Goal: Navigation & Orientation: Find specific page/section

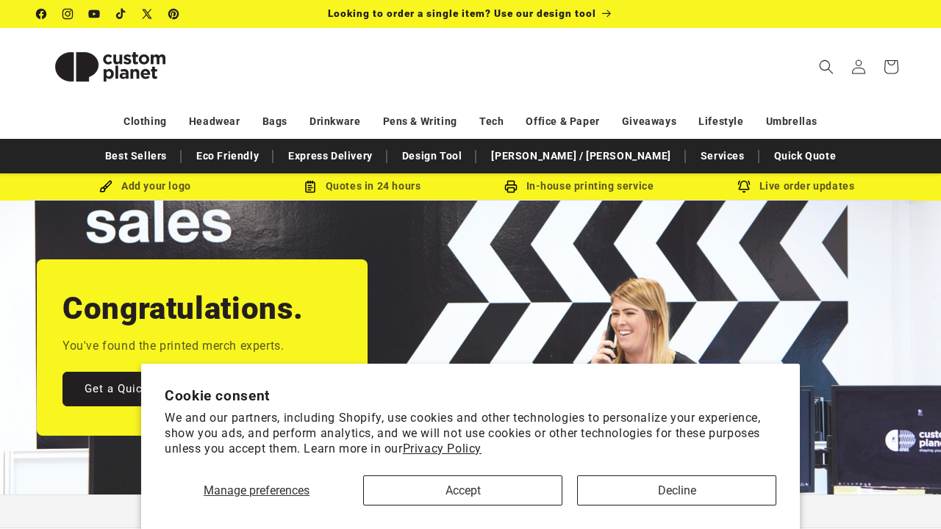
click at [470, 495] on button "Accept" at bounding box center [462, 491] width 199 height 30
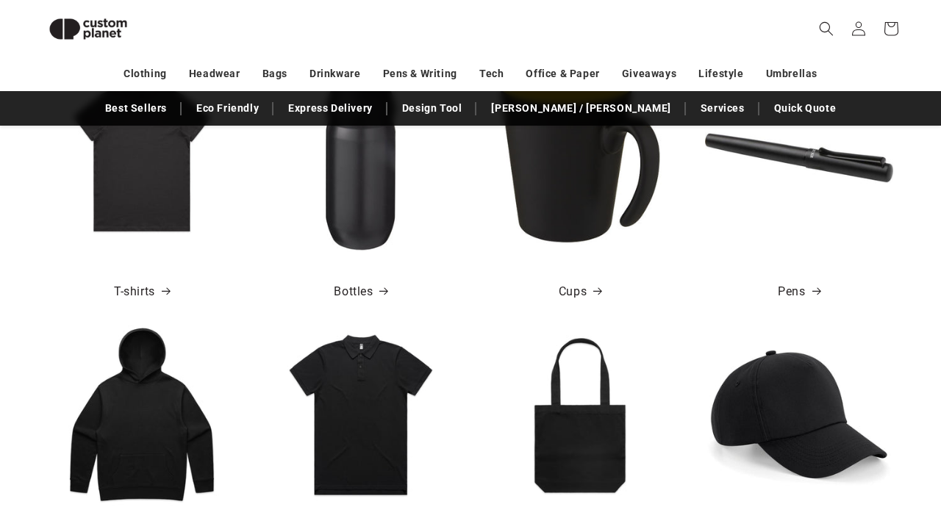
scroll to position [645, 0]
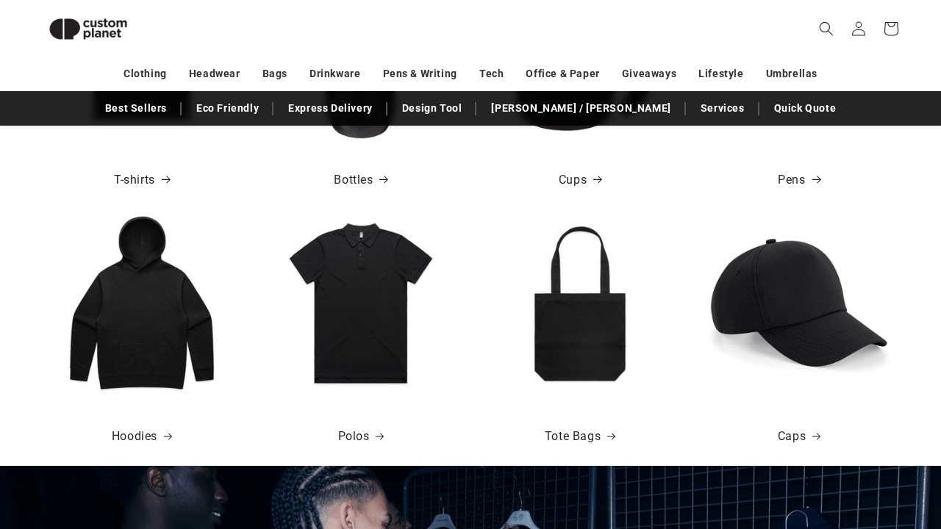
click at [146, 341] on img at bounding box center [142, 303] width 188 height 188
click at [134, 432] on link "Hoodies" at bounding box center [142, 436] width 60 height 21
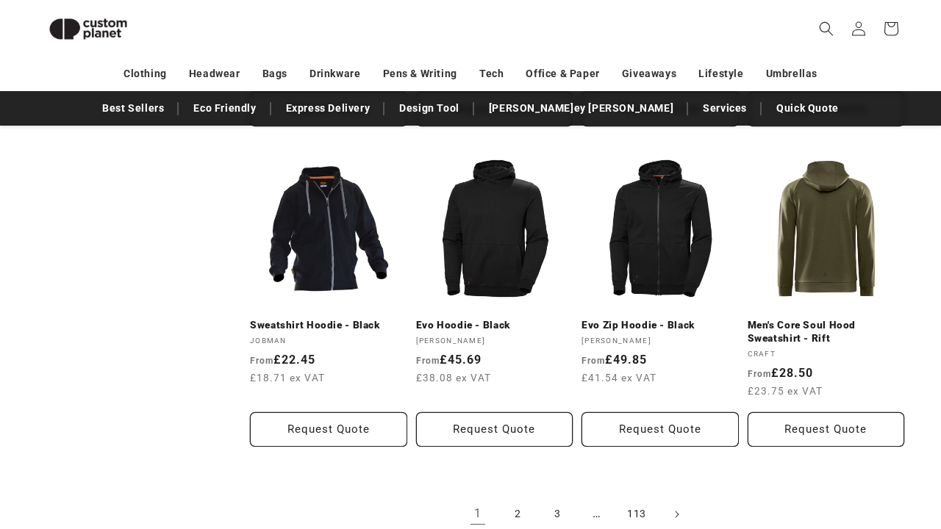
scroll to position [1598, 0]
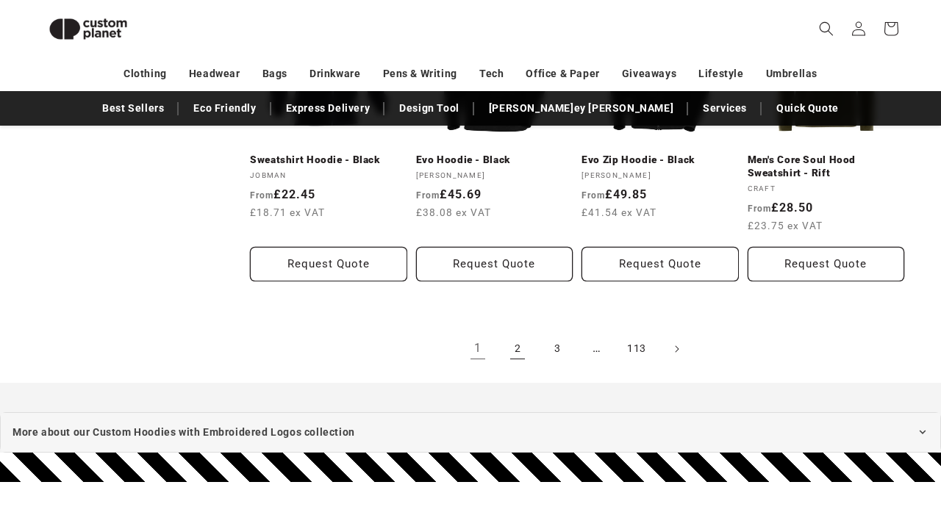
click at [520, 345] on link "2" at bounding box center [517, 349] width 32 height 32
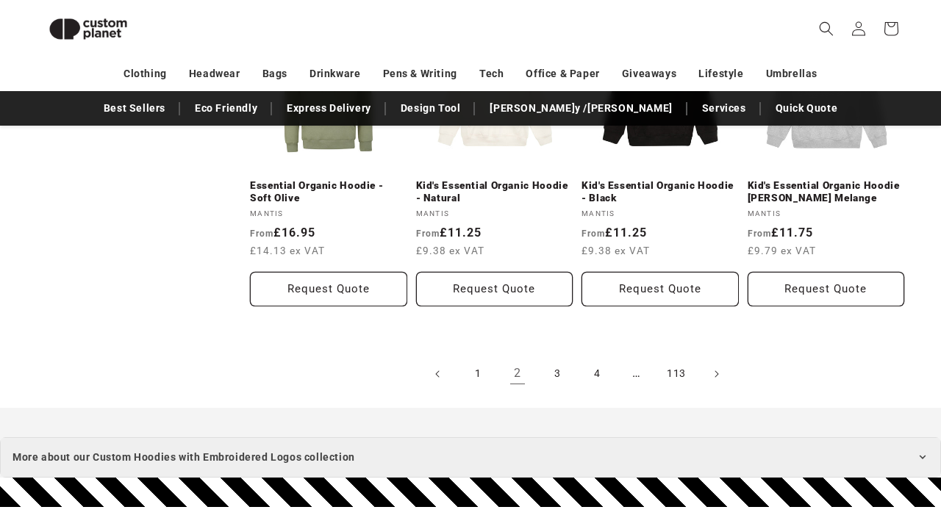
scroll to position [1589, 0]
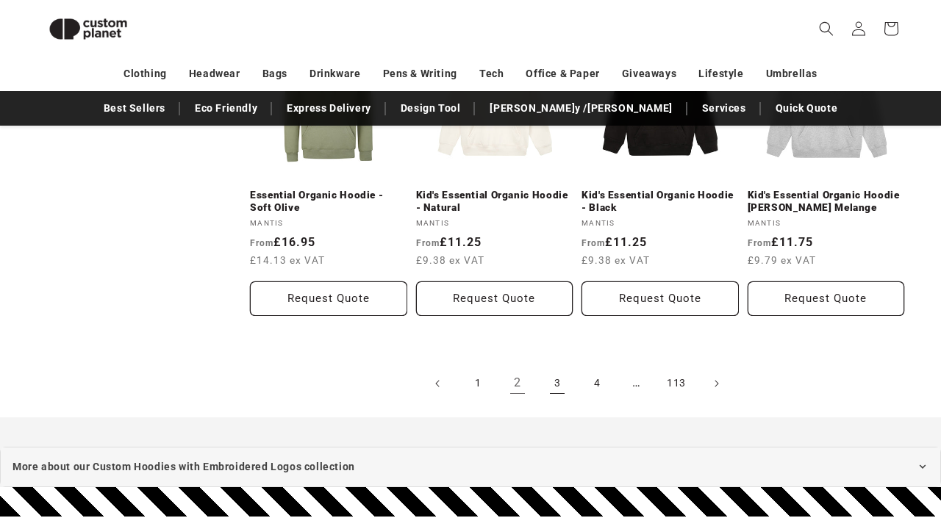
click at [554, 368] on link "3" at bounding box center [557, 384] width 32 height 32
